Goal: Task Accomplishment & Management: Use online tool/utility

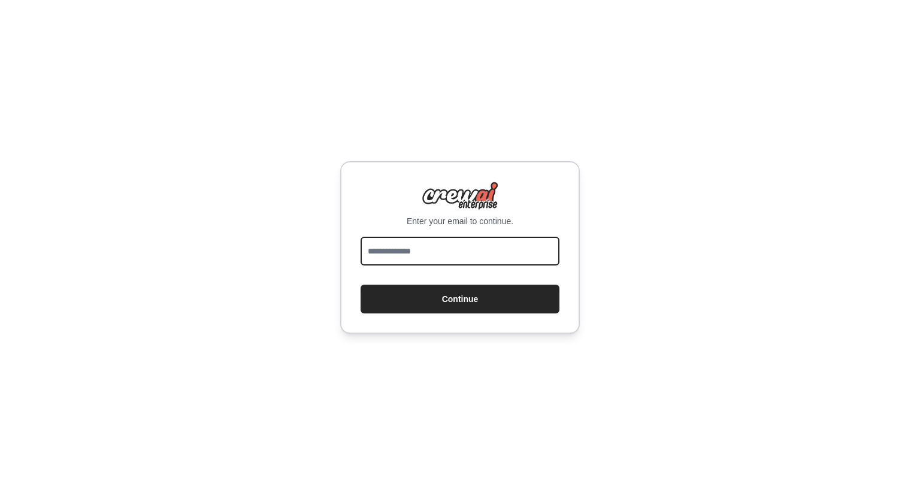
click at [402, 259] on input "email" at bounding box center [460, 251] width 199 height 29
type input "**********"
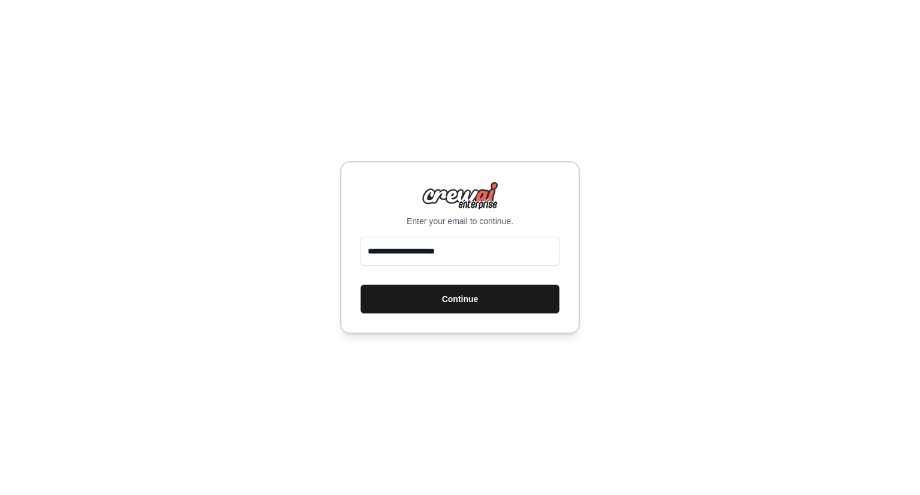
click at [473, 313] on button "Continue" at bounding box center [460, 298] width 199 height 29
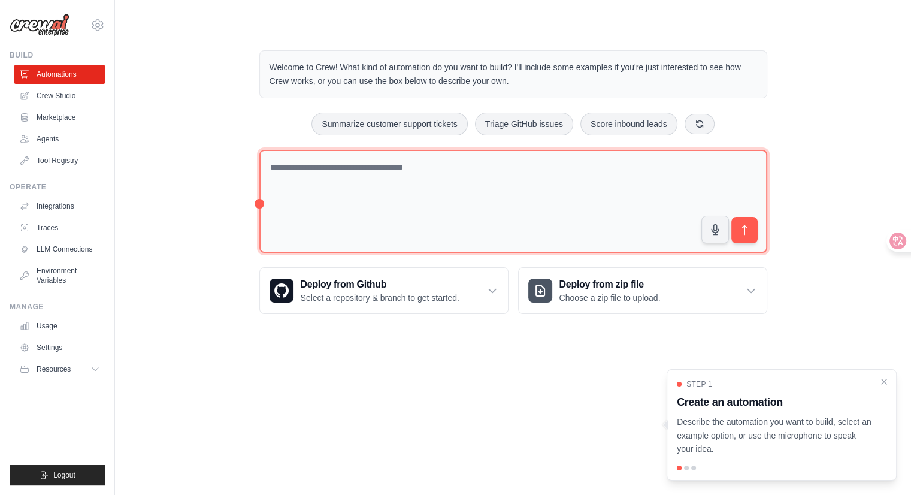
click at [289, 252] on textarea at bounding box center [513, 202] width 508 height 104
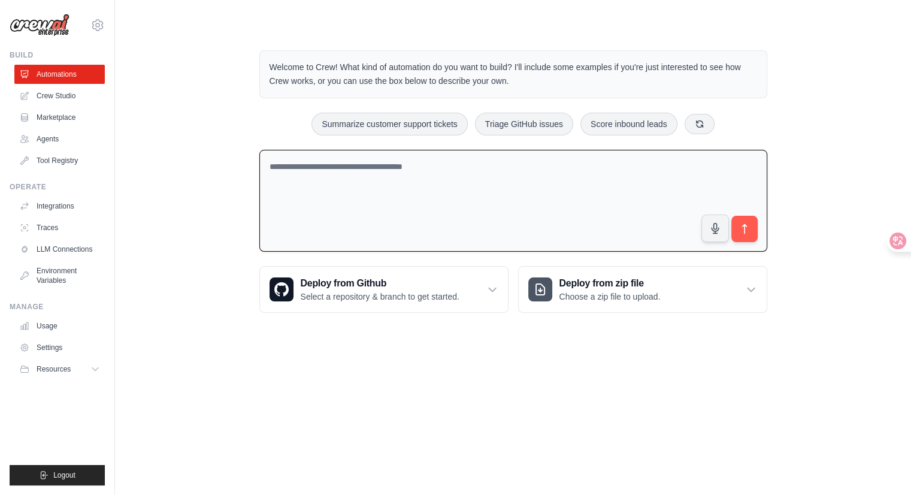
paste textarea "**********"
type textarea "**********"
click at [750, 235] on icon "submit" at bounding box center [744, 229] width 13 height 13
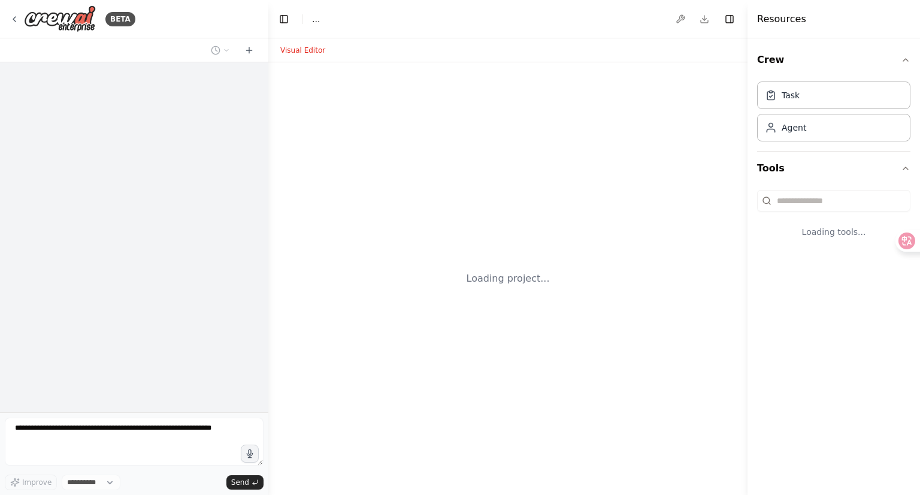
select select "****"
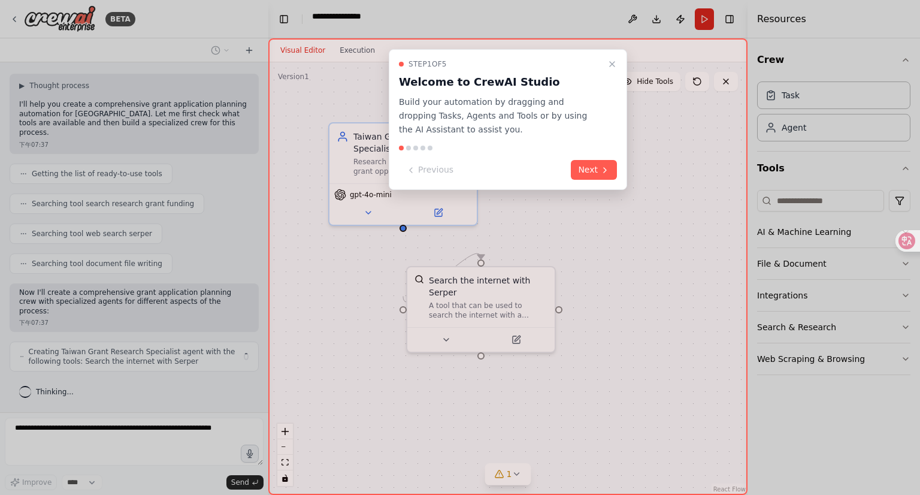
scroll to position [361, 0]
drag, startPoint x: 530, startPoint y: 99, endPoint x: 595, endPoint y: 108, distance: 65.9
click at [597, 108] on div "Step 1 of 5 Welcome to CrewAI Studio Build your automation by dragging and drop…" at bounding box center [508, 97] width 218 height 77
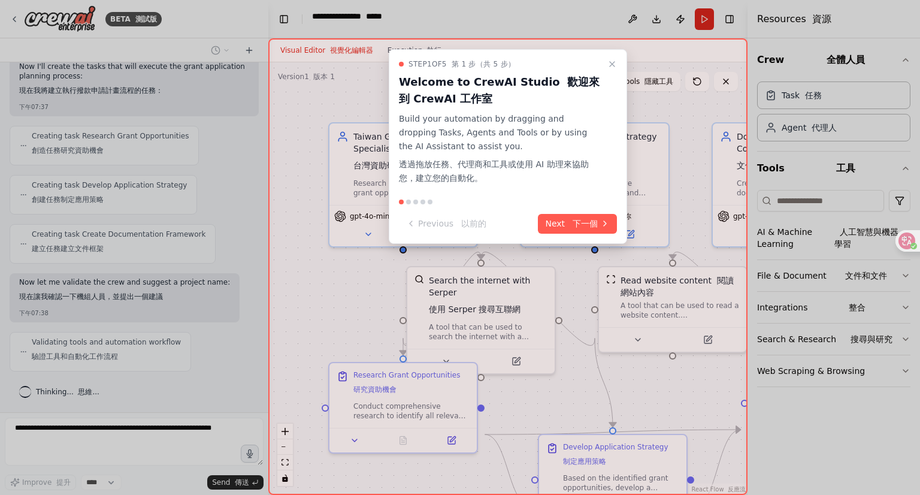
scroll to position [1228, 0]
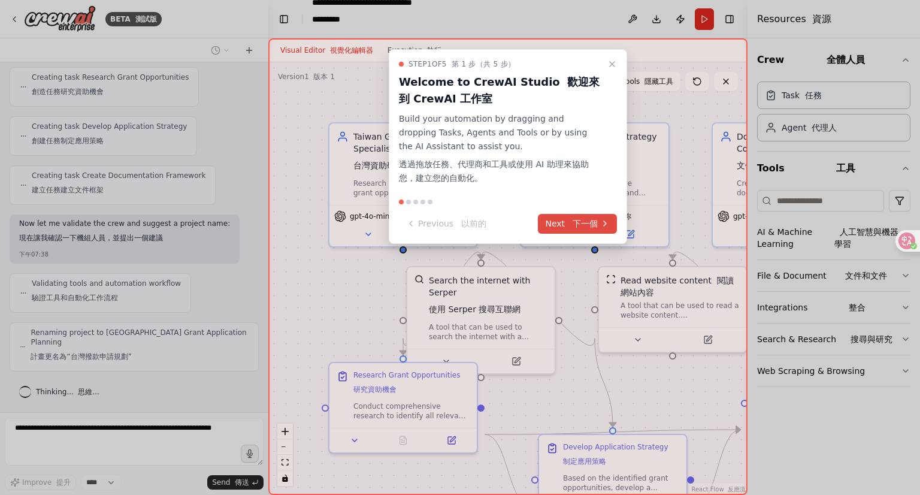
click at [580, 228] on font "下一個" at bounding box center [585, 224] width 25 height 10
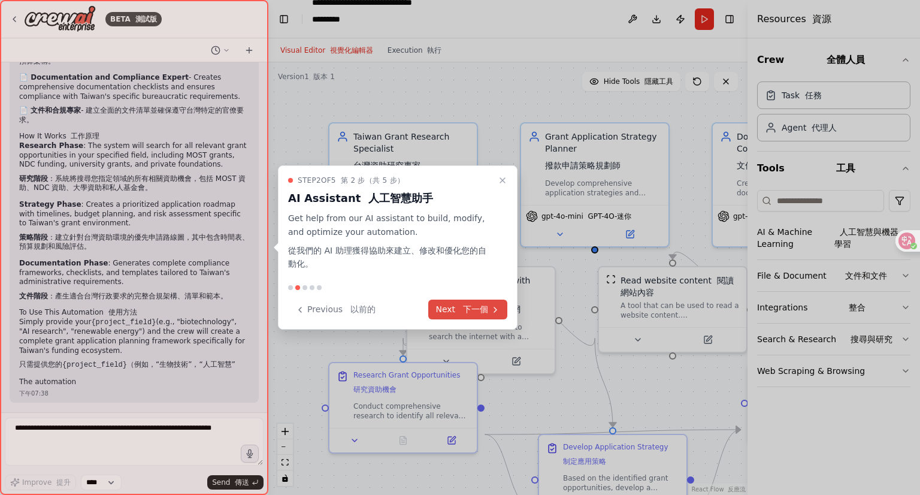
click at [493, 314] on icon at bounding box center [495, 310] width 10 height 10
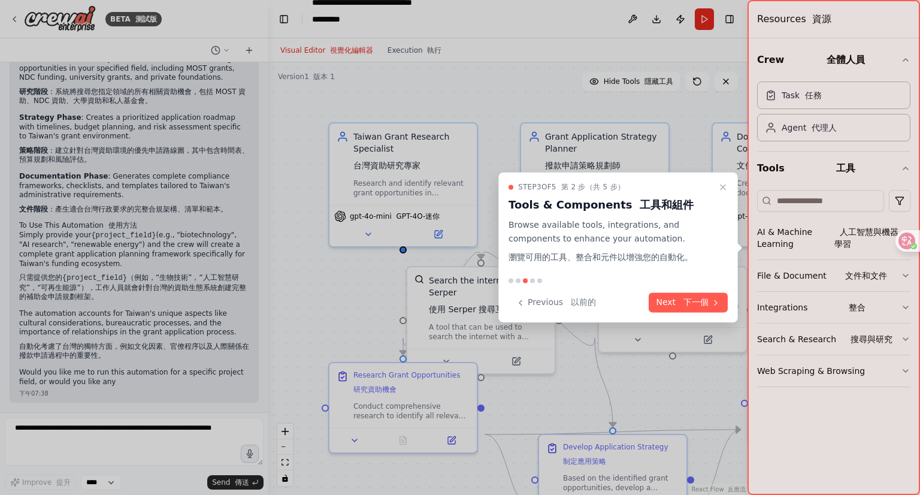
scroll to position [2431, 0]
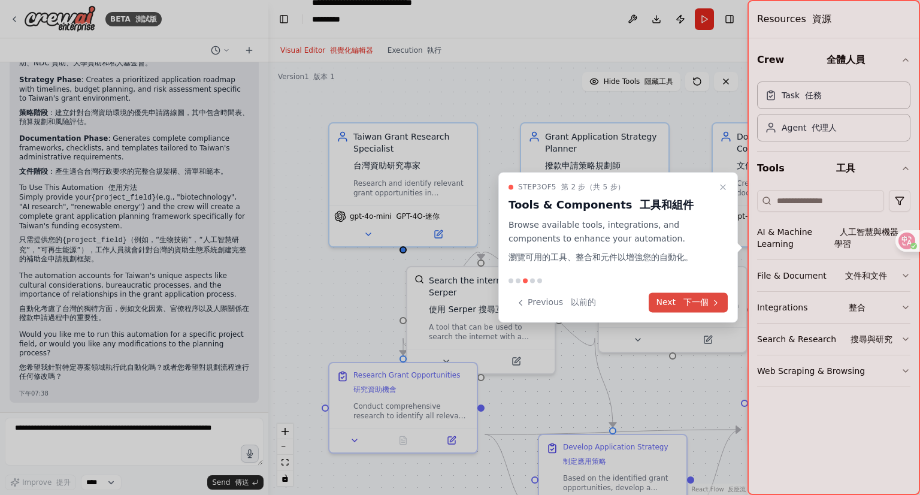
click at [649, 313] on button "Next 下一個" at bounding box center [688, 303] width 79 height 20
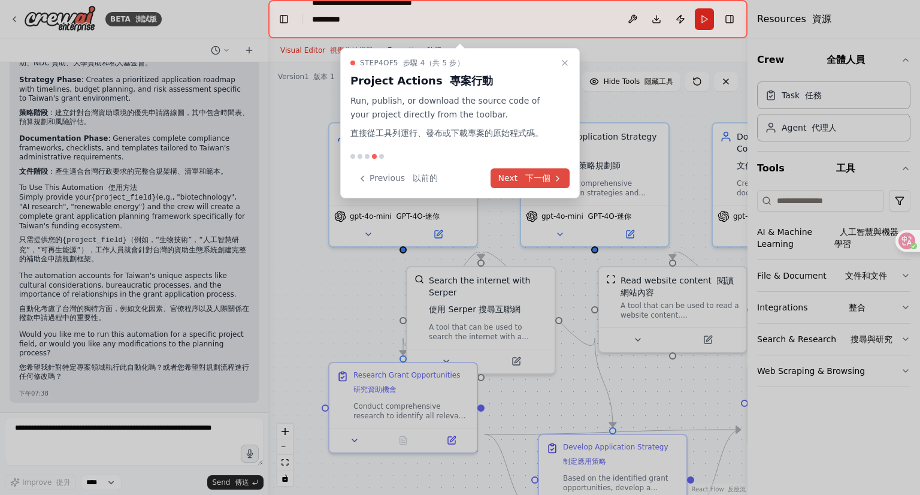
click at [536, 183] on font "下一個" at bounding box center [537, 178] width 25 height 10
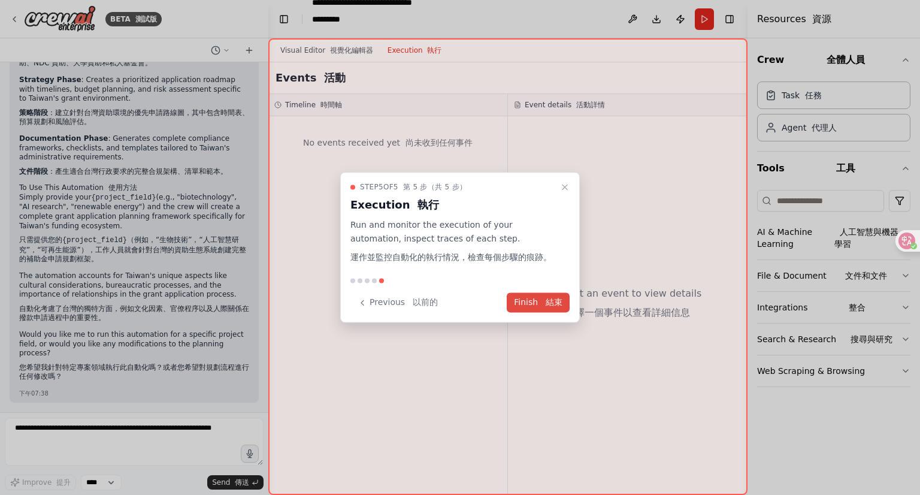
click at [532, 313] on button "Finish 結束" at bounding box center [538, 303] width 63 height 20
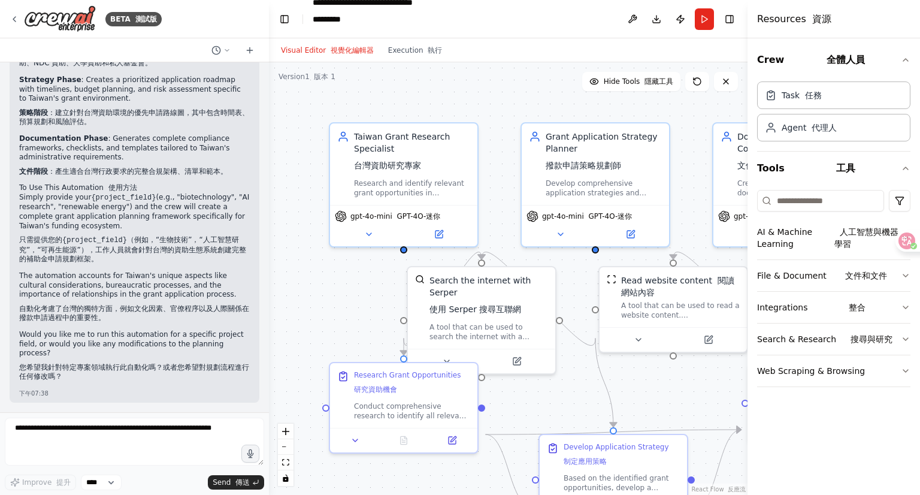
scroll to position [2460, 0]
drag, startPoint x: 263, startPoint y: 348, endPoint x: 266, endPoint y: 222, distance: 125.8
click at [266, 222] on div "BETA 測試版 Please establish a planning process for me to apply for grants(Taiwan)…" at bounding box center [460, 247] width 920 height 495
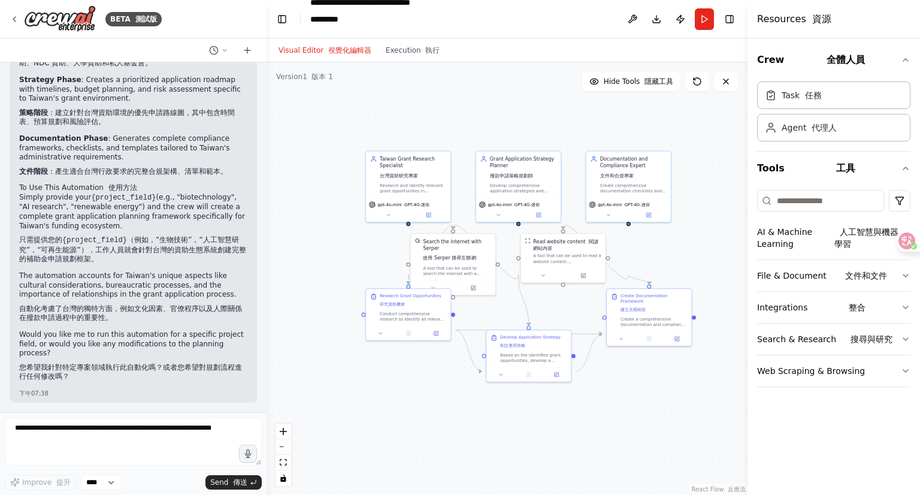
scroll to position [2100, 0]
click at [695, 22] on button "Run" at bounding box center [704, 19] width 19 height 22
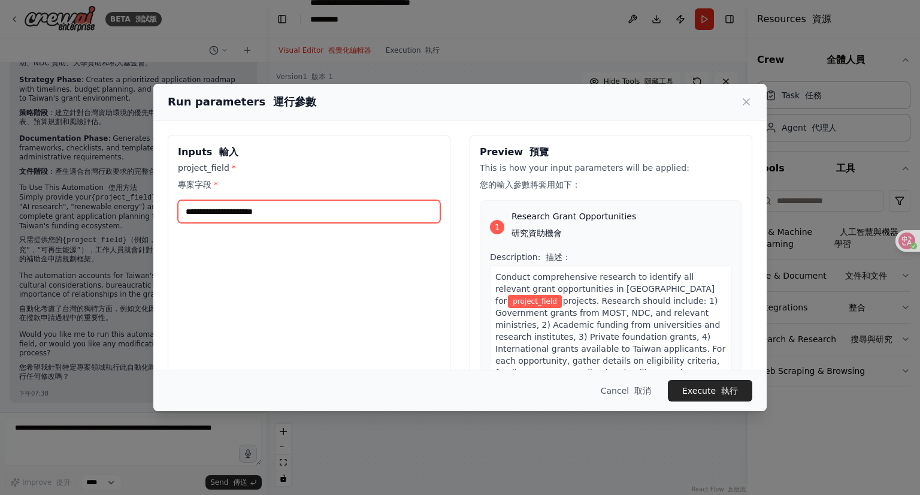
click at [178, 223] on input "project_field * 專案字段 *" at bounding box center [309, 211] width 262 height 23
click at [193, 223] on input "project_field * 專案字段 *" at bounding box center [309, 211] width 262 height 23
